Goal: Information Seeking & Learning: Learn about a topic

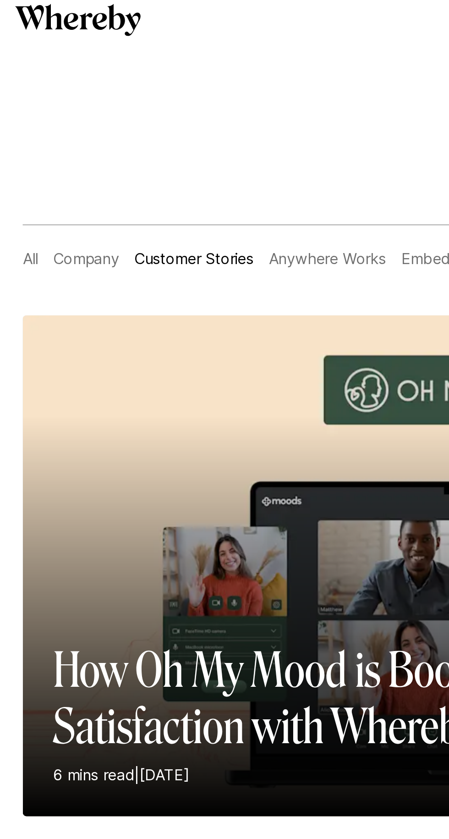
click at [13, 141] on link "All" at bounding box center [14, 140] width 7 height 9
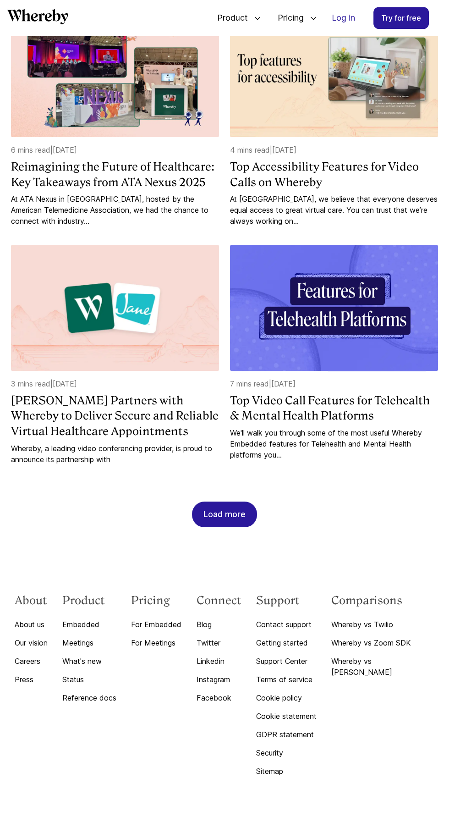
scroll to position [1222, 0]
click at [244, 502] on div "Load more" at bounding box center [225, 514] width 42 height 25
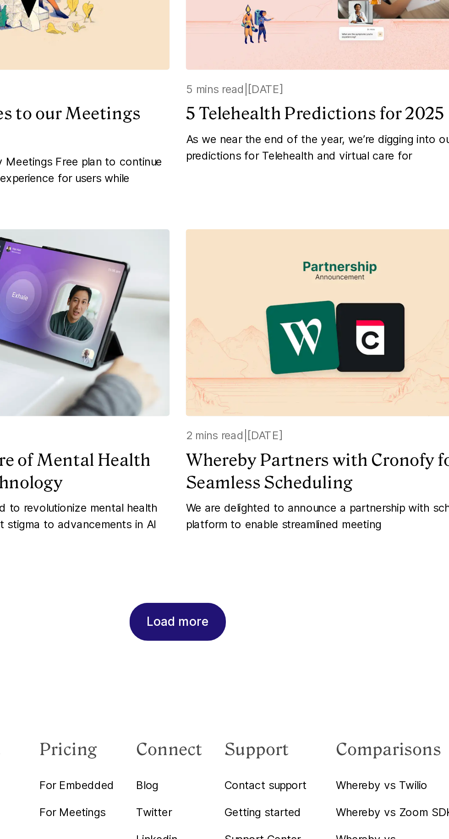
scroll to position [1777, 0]
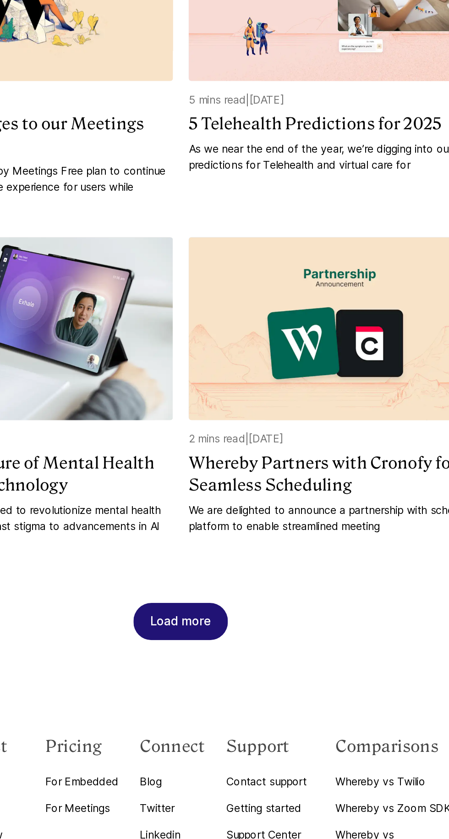
click at [242, 610] on div "Load more" at bounding box center [225, 597] width 42 height 25
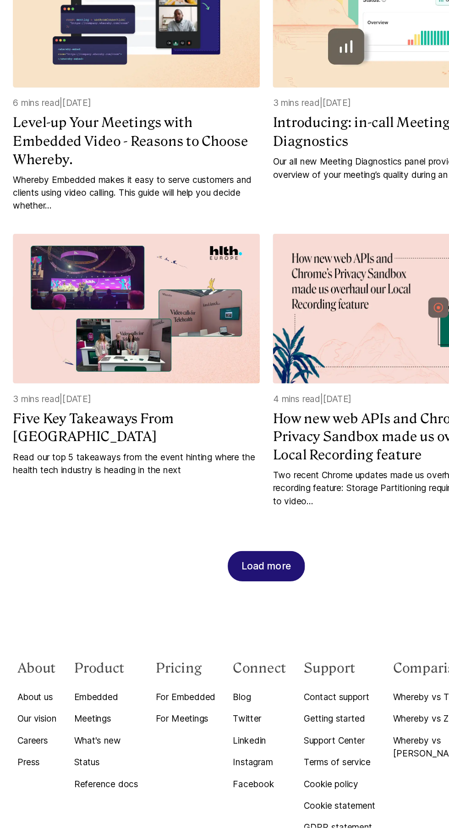
scroll to position [2503, 0]
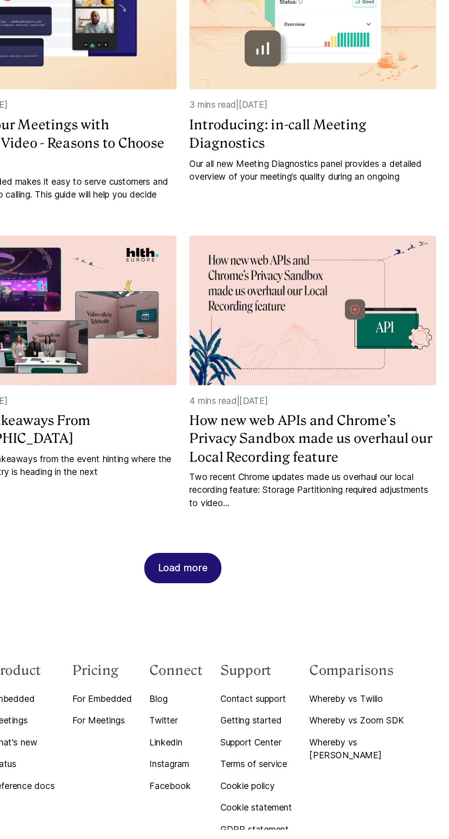
click at [252, 631] on button "Load more" at bounding box center [224, 618] width 65 height 26
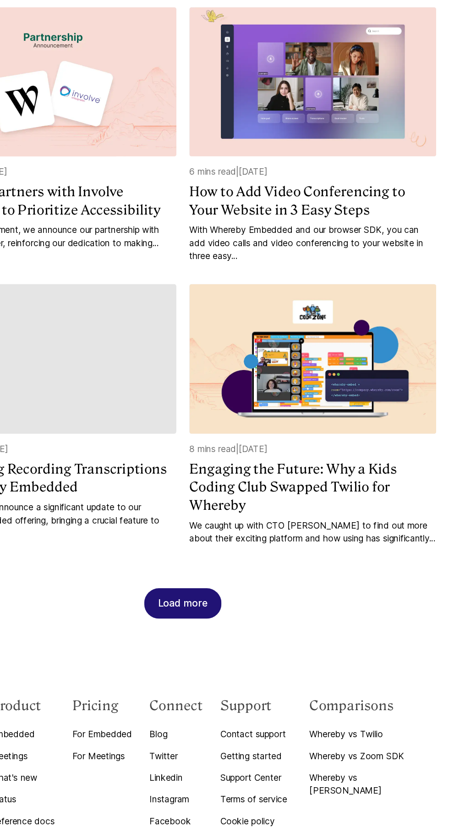
scroll to position [3181, 0]
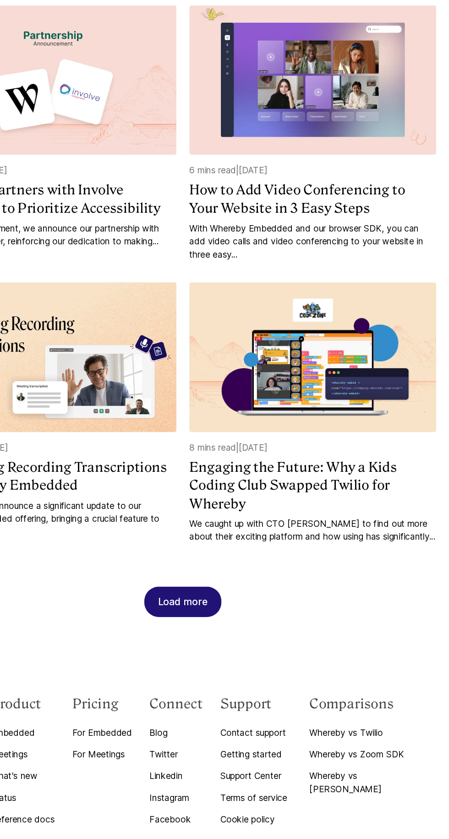
click at [248, 662] on button "Load more" at bounding box center [224, 649] width 65 height 26
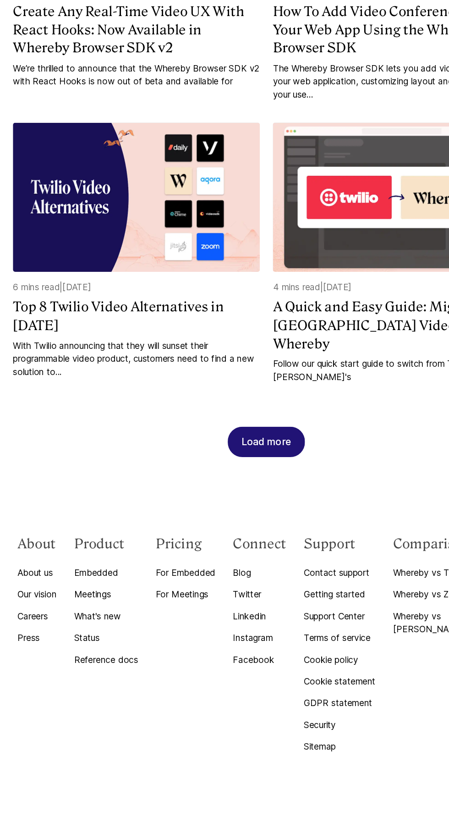
scroll to position [4237, 0]
click at [164, 393] on h4 "Top 8 Twilio Video Alternatives in [DATE]" at bounding box center [115, 408] width 208 height 31
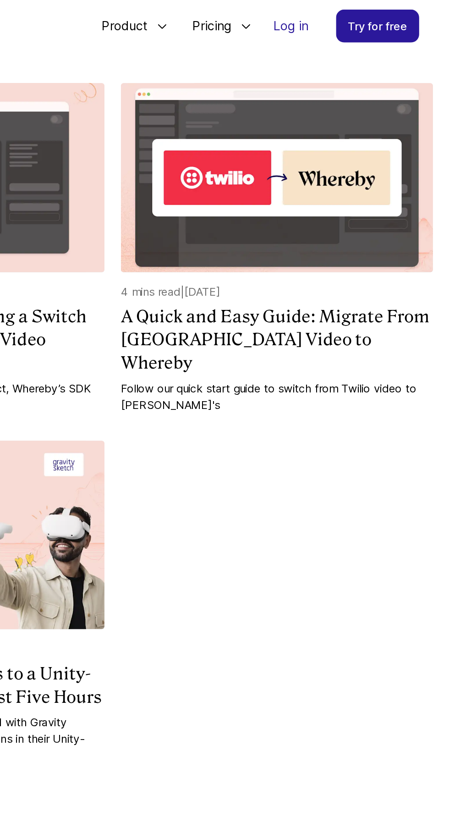
scroll to position [8361, 0]
click at [321, 181] on img at bounding box center [334, 118] width 208 height 126
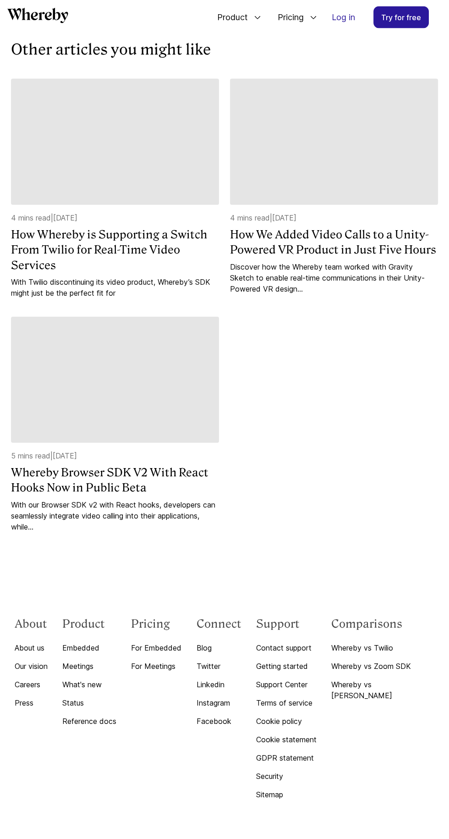
scroll to position [2981, 0]
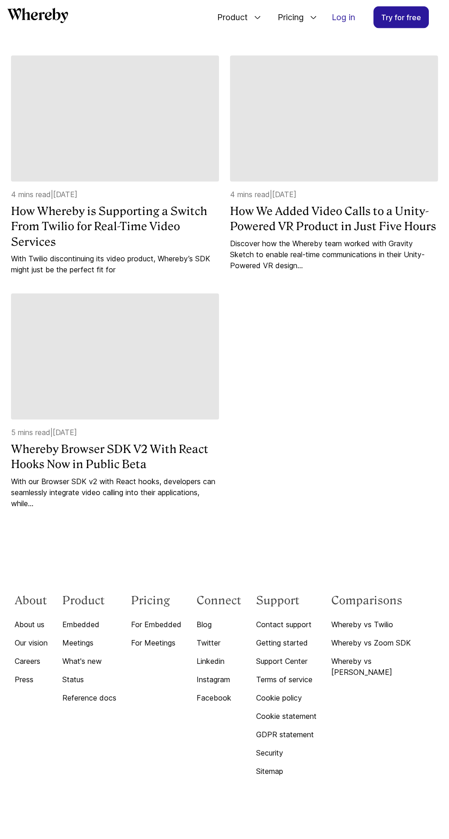
scroll to position [4161, 0]
